Goal: Communication & Community: Answer question/provide support

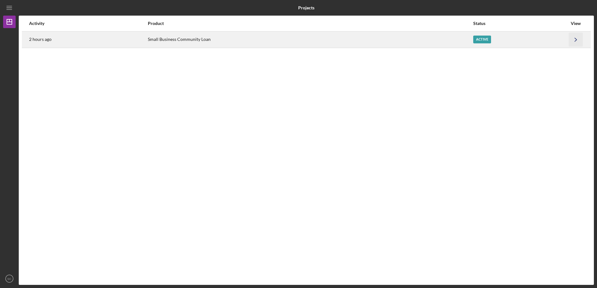
click at [578, 40] on icon "Icon/Navigate" at bounding box center [575, 39] width 14 height 14
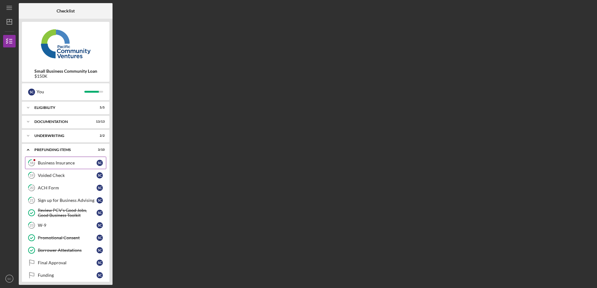
click at [70, 163] on div "Business Insurance" at bounding box center [67, 163] width 59 height 5
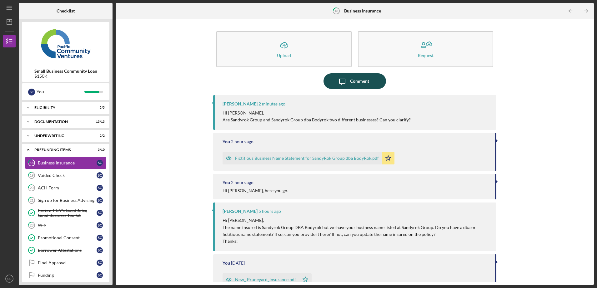
click at [339, 86] on icon "Icon/Message" at bounding box center [342, 81] width 16 height 16
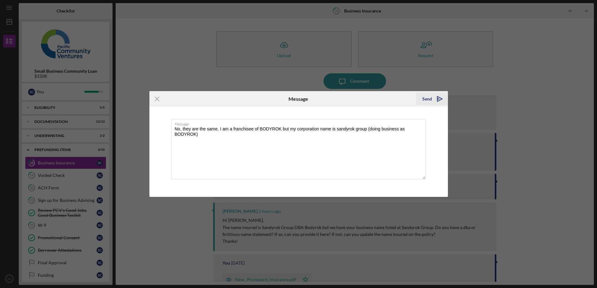
type textarea "No, they are the same. I am a franchisee of BODYROK but my corporation name is …"
click at [442, 97] on icon "Icon/icon-invite-send" at bounding box center [440, 99] width 16 height 16
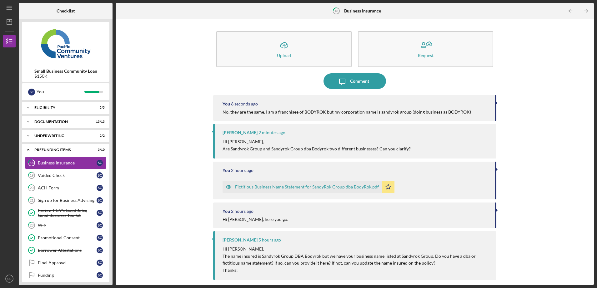
click at [591, 67] on div "Icon/Upload Upload Request Icon/Message Comment You 6 seconds ago No, they are …" at bounding box center [355, 152] width 478 height 266
click at [54, 170] on link "19 Voided Check S C" at bounding box center [65, 175] width 81 height 12
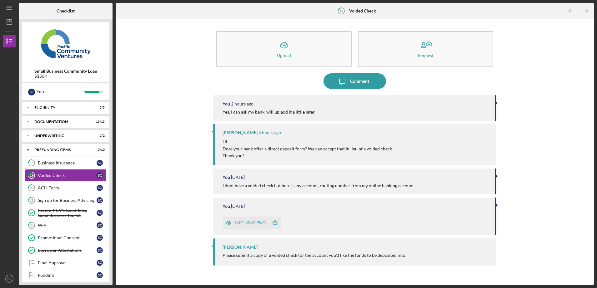
click at [38, 165] on div "Business Insurance" at bounding box center [67, 163] width 59 height 5
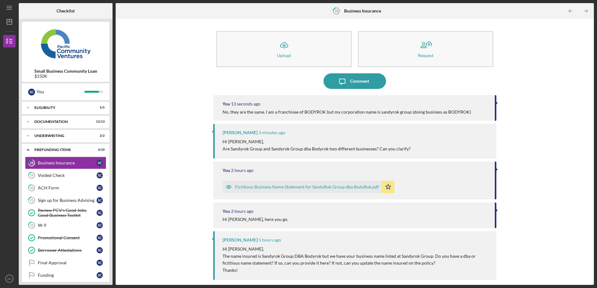
click at [286, 188] on div "Fictitious Business Name Statement for SandyRok Group dba BodyRok.pdf" at bounding box center [307, 187] width 144 height 5
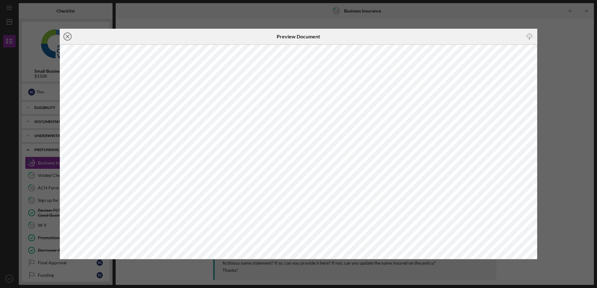
click at [67, 35] on icon "Icon/Close" at bounding box center [68, 37] width 16 height 16
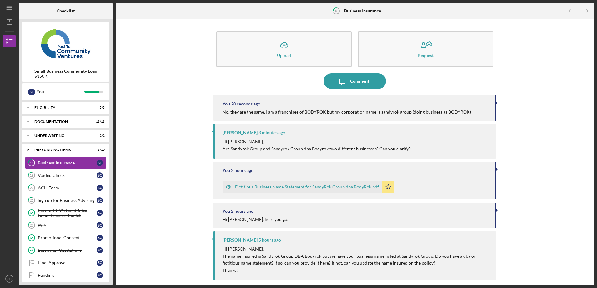
scroll to position [69, 0]
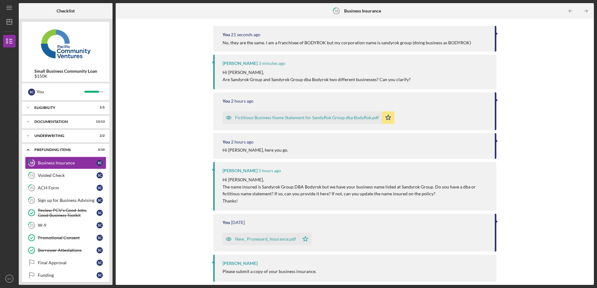
click at [265, 237] on div "New_ Pruneyard_Insurance.pdf" at bounding box center [265, 239] width 61 height 5
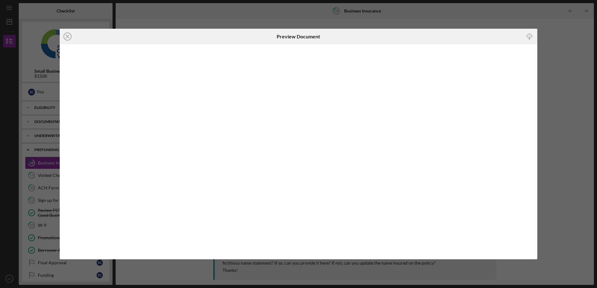
scroll to position [69, 0]
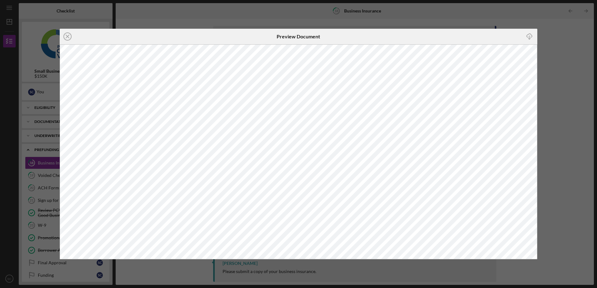
click at [547, 15] on div "Icon/Close Preview Document Icon/Download" at bounding box center [298, 144] width 597 height 288
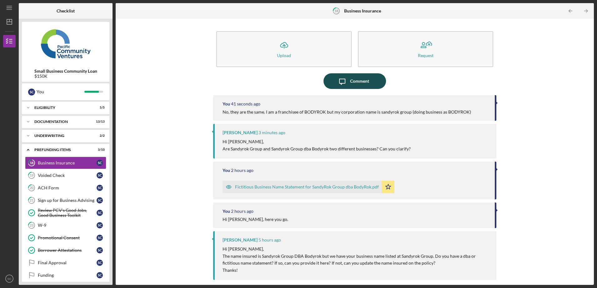
click at [350, 81] on div "Comment" at bounding box center [359, 81] width 19 height 16
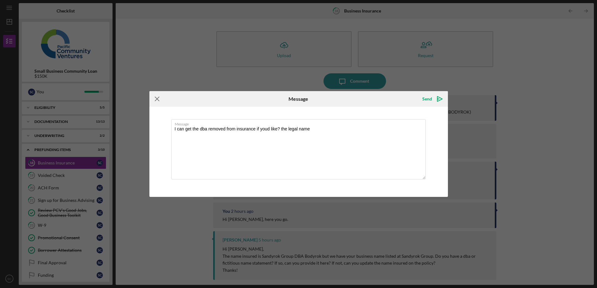
type textarea "I can get the dba removed from insurance if youd like? the legal name"
click at [154, 100] on icon "Icon/Menu Close" at bounding box center [157, 99] width 16 height 16
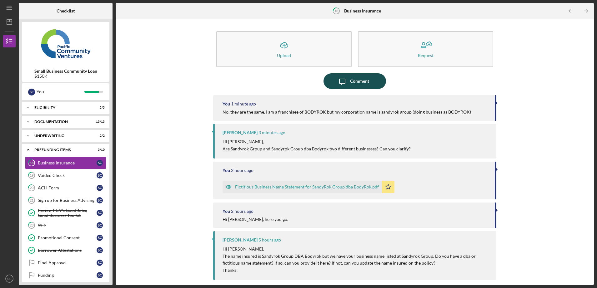
click at [350, 81] on div "Comment" at bounding box center [359, 81] width 19 height 16
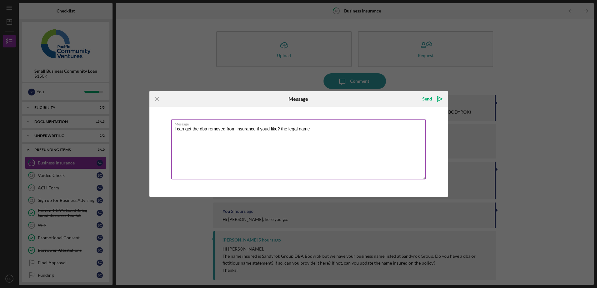
drag, startPoint x: 323, startPoint y: 126, endPoint x: 276, endPoint y: 120, distance: 47.2
click at [276, 120] on label "Message" at bounding box center [300, 123] width 251 height 7
click at [276, 120] on textarea "I can get the dba removed from insurance if youd like? the legal name" at bounding box center [298, 149] width 254 height 60
click at [293, 130] on textarea "I can get the dba removed from insurance if youd like? the legal name" at bounding box center [298, 149] width 254 height 60
drag, startPoint x: 317, startPoint y: 133, endPoint x: 157, endPoint y: 132, distance: 159.9
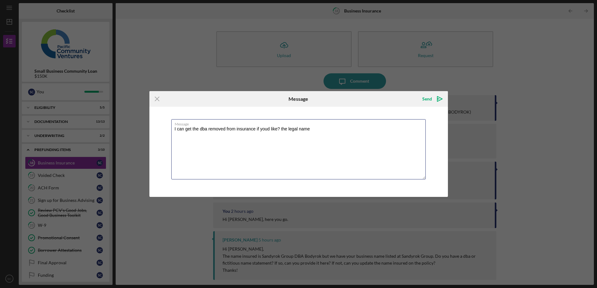
click at [157, 132] on div "Message I can get the dba removed from insurance if youd like? the legal name" at bounding box center [298, 152] width 298 height 90
type textarea "M"
type textarea "the legal name for my business is sandyrok group the dba is not displayed but I…"
click at [309, 151] on textarea "the legal name for my business is sandyrok group the dba is not displayed but I…" at bounding box center [298, 149] width 254 height 60
click at [233, 135] on textarea "the legal name for my business is sandyrok group the dba is not displayed but I…" at bounding box center [298, 149] width 254 height 60
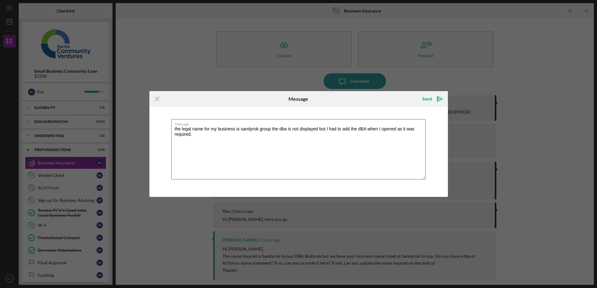
drag, startPoint x: 206, startPoint y: 140, endPoint x: 172, endPoint y: 126, distance: 35.7
click at [172, 126] on textarea "the legal name for my business is sandyrok group the dba is not displayed but I…" at bounding box center [298, 149] width 254 height 60
click at [156, 101] on icon "Icon/Menu Close" at bounding box center [157, 99] width 16 height 16
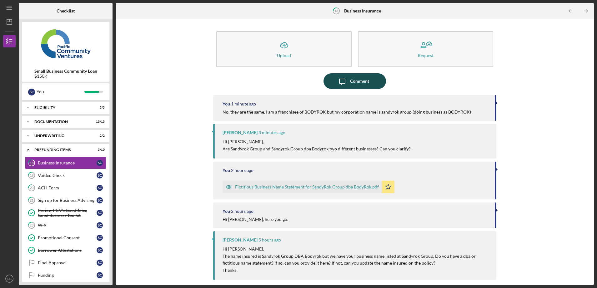
click at [360, 83] on div "Comment" at bounding box center [359, 81] width 19 height 16
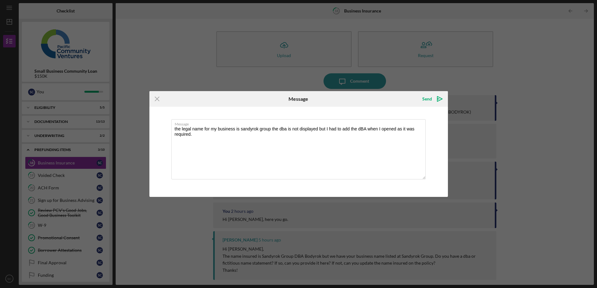
drag, startPoint x: 204, startPoint y: 142, endPoint x: 164, endPoint y: 127, distance: 42.4
click at [164, 127] on div "Message the legal name for my business is sandyrok group the dba is not display…" at bounding box center [298, 152] width 298 height 90
click at [298, 128] on textarea "Legal name is sandyrok group, my insurance is through bodyrok so they added to …" at bounding box center [298, 149] width 254 height 60
click at [285, 129] on textarea "Legal name is sandyrok group, my insurance is through bodyrok Insurance so they…" at bounding box center [298, 149] width 254 height 60
click at [288, 133] on textarea "Legal name is sandyrok group, my insurance is through Bodyrok Insurance so they…" at bounding box center [298, 149] width 254 height 60
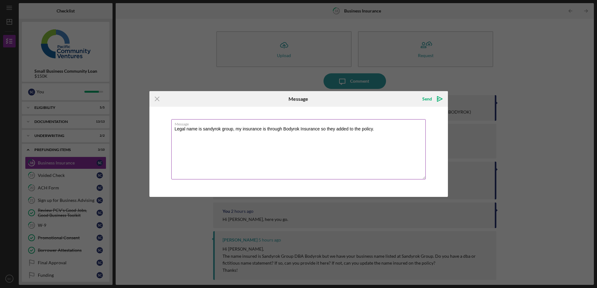
click at [326, 162] on textarea "Legal name is sandyrok group, my insurance is through Bodyrok Insurance so they…" at bounding box center [298, 149] width 254 height 60
click at [374, 128] on textarea "Legal name is sandyrok group, my insurance is through Bodyrok Insurance so they…" at bounding box center [298, 149] width 254 height 60
type textarea "Legal name is sandyrok group, my insurance is through Bodyrok Insurance so they…"
click at [441, 98] on icon "Icon/icon-invite-send" at bounding box center [440, 99] width 16 height 16
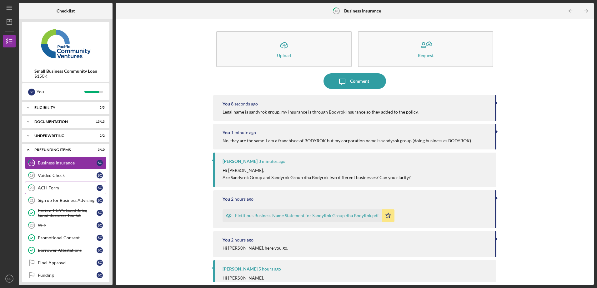
click at [77, 187] on div "ACH Form" at bounding box center [67, 188] width 59 height 5
